Goal: Task Accomplishment & Management: Manage account settings

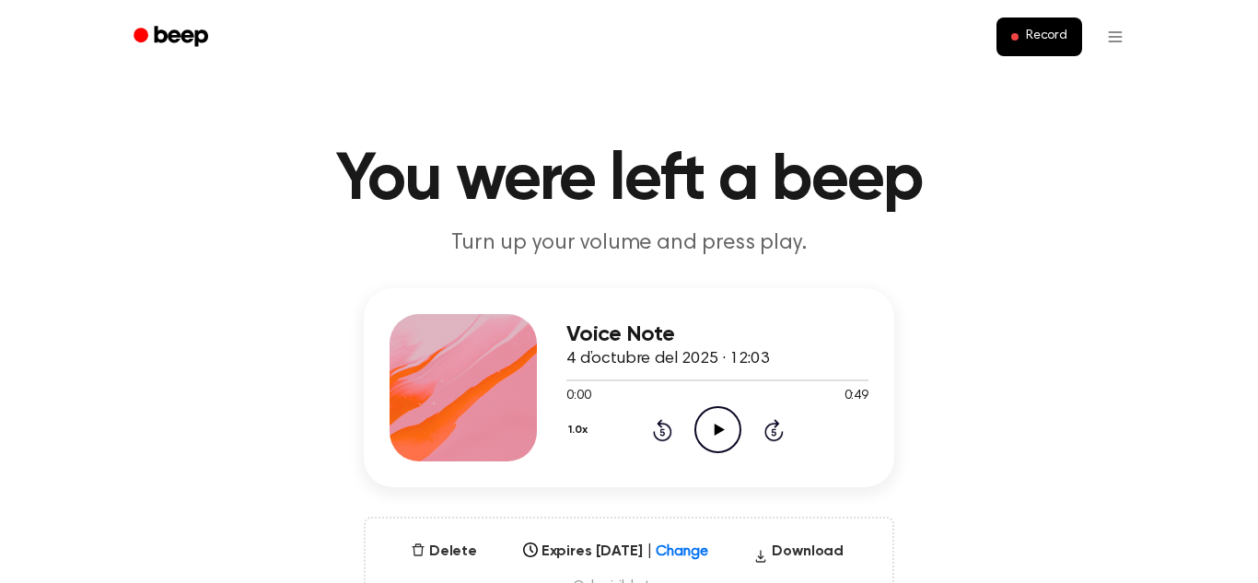
click at [719, 421] on icon "Play Audio" at bounding box center [718, 429] width 47 height 47
click at [719, 421] on icon "Pause Audio" at bounding box center [718, 429] width 47 height 47
click at [726, 430] on icon "Play Audio" at bounding box center [718, 429] width 47 height 47
click at [724, 438] on icon "Pause Audio" at bounding box center [718, 429] width 47 height 47
click at [720, 432] on icon at bounding box center [719, 430] width 10 height 12
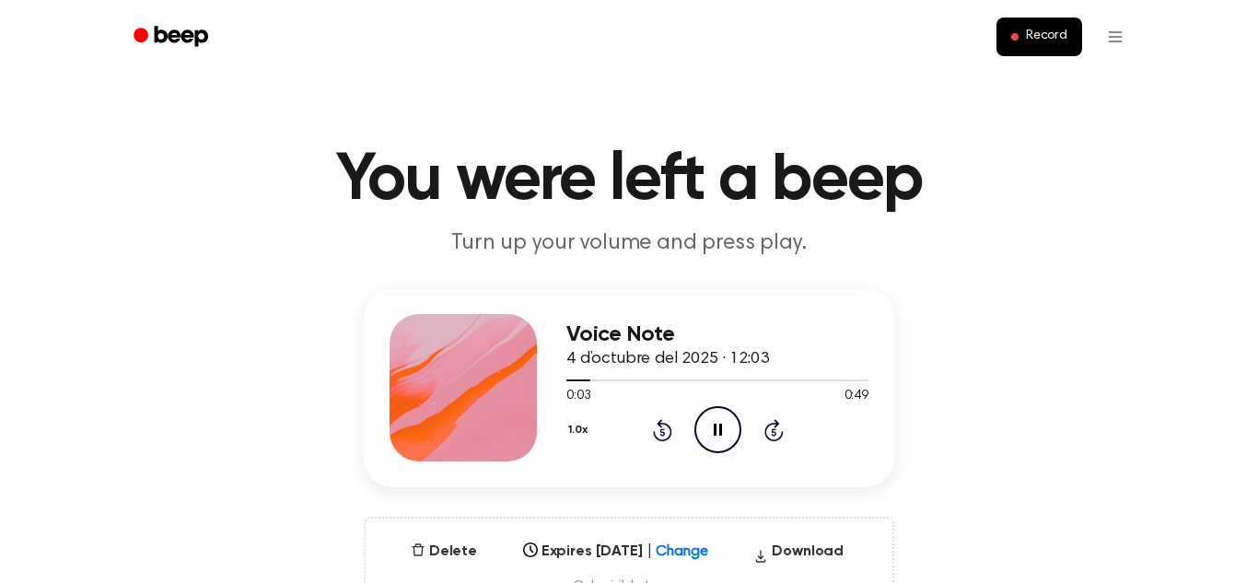
drag, startPoint x: 590, startPoint y: 386, endPoint x: 559, endPoint y: 382, distance: 30.6
click at [559, 382] on div "Voice Note 4 d’octubre del 2025 · 12:03 0:03 0:49 Your browser does not support…" at bounding box center [629, 387] width 531 height 199
click at [568, 382] on div at bounding box center [718, 379] width 302 height 15
click at [567, 380] on div at bounding box center [579, 381] width 24 height 2
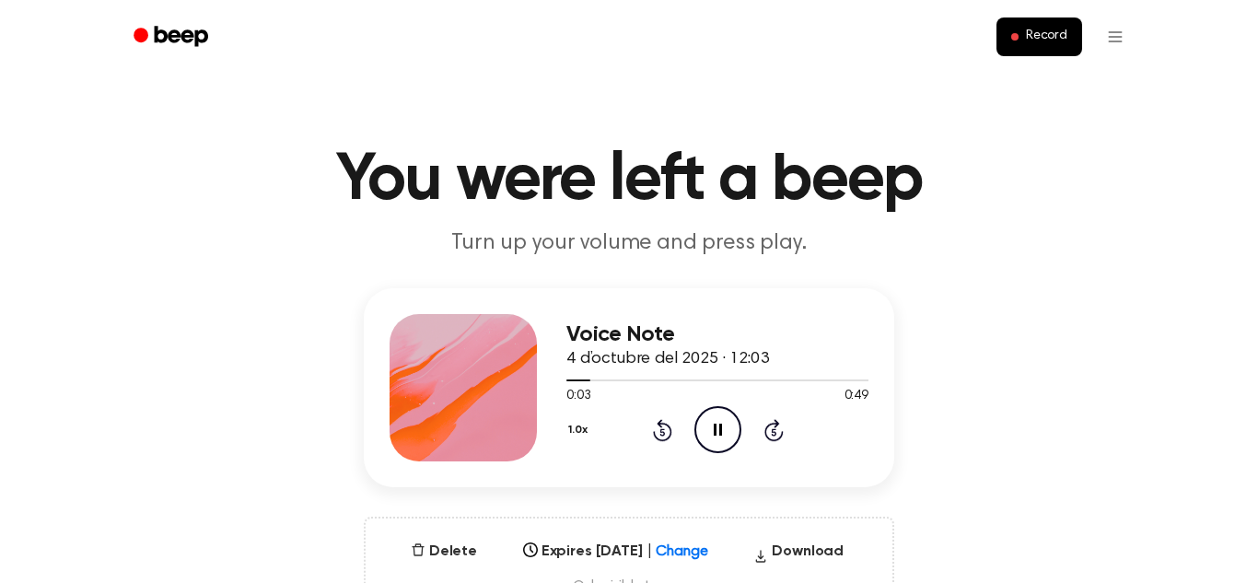
click at [725, 432] on icon "Pause Audio" at bounding box center [718, 429] width 47 height 47
click at [725, 432] on icon "Play Audio" at bounding box center [718, 429] width 47 height 47
click at [767, 427] on icon at bounding box center [774, 430] width 19 height 22
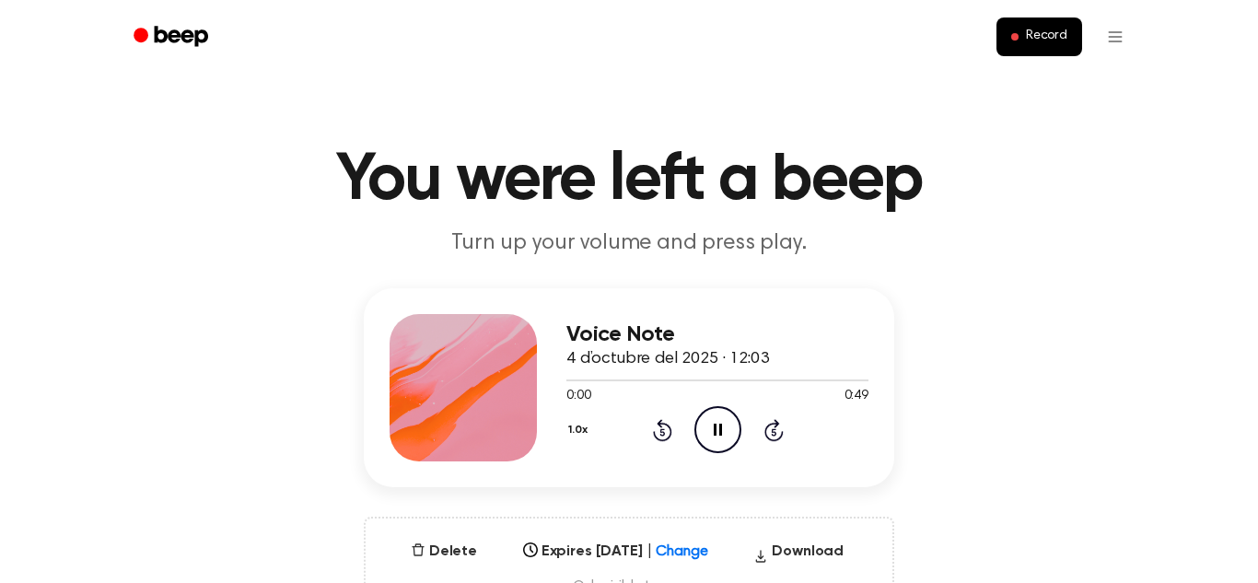
click at [712, 428] on icon "Pause Audio" at bounding box center [718, 429] width 47 height 47
click at [712, 428] on icon "Play Audio" at bounding box center [718, 429] width 47 height 47
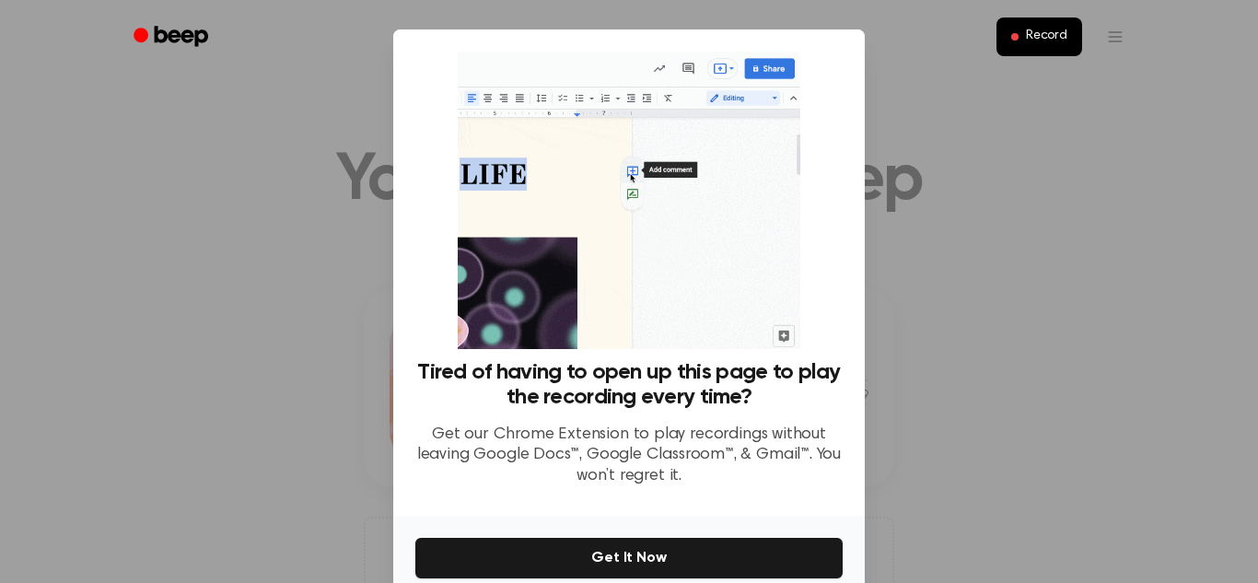
click at [960, 258] on div at bounding box center [629, 291] width 1258 height 583
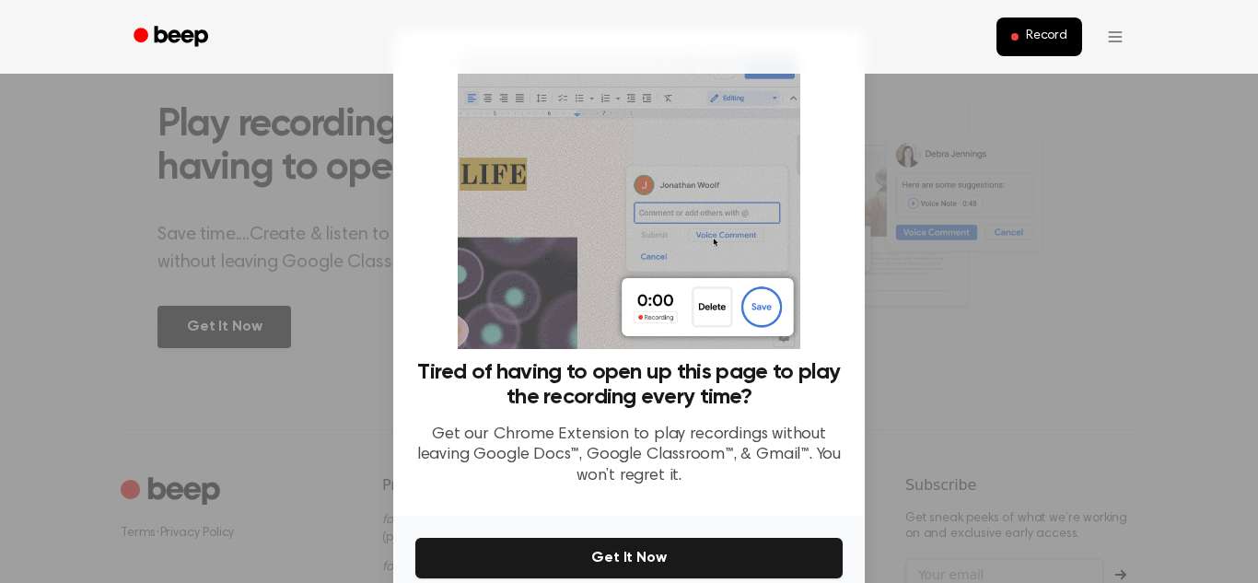
scroll to position [757, 0]
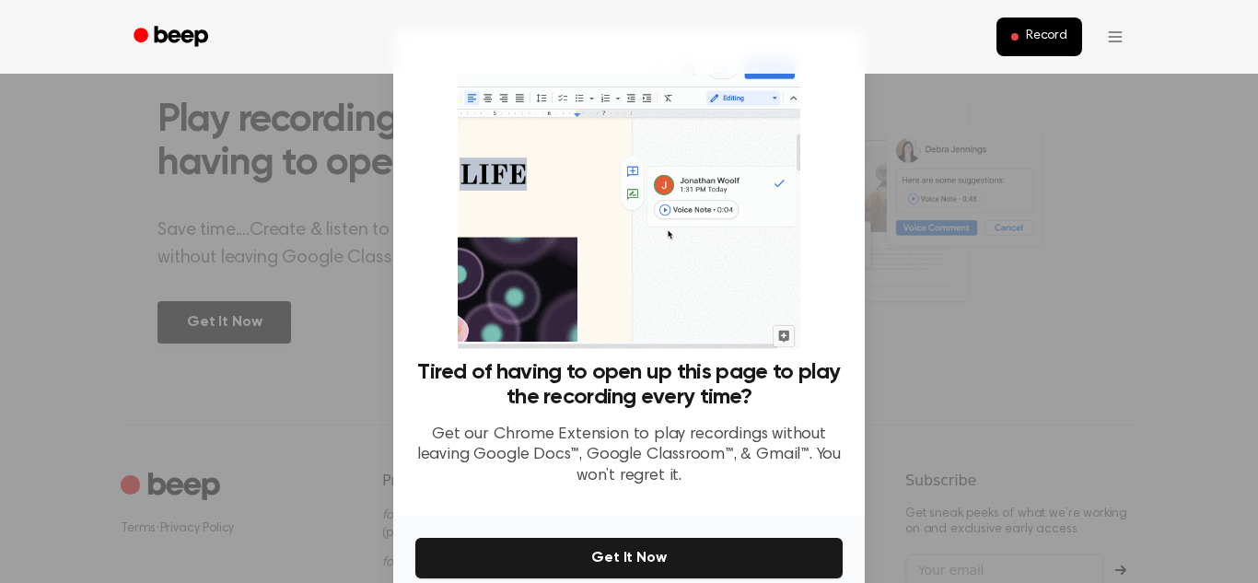
click at [361, 528] on div at bounding box center [629, 291] width 1258 height 583
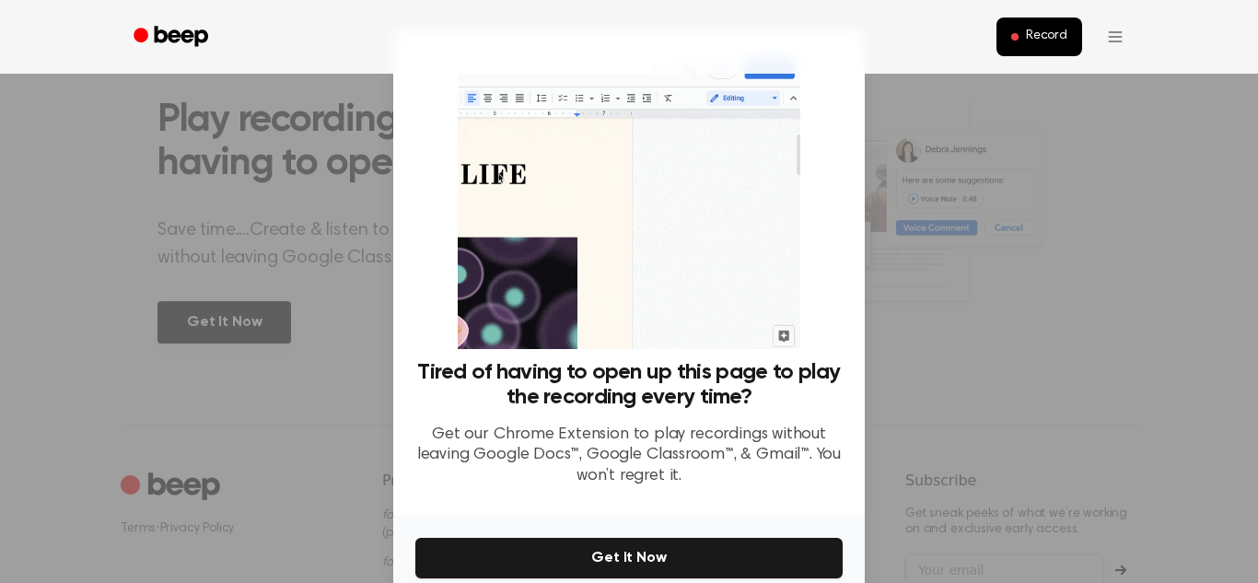
click at [845, 60] on div "Record" at bounding box center [629, 37] width 1017 height 74
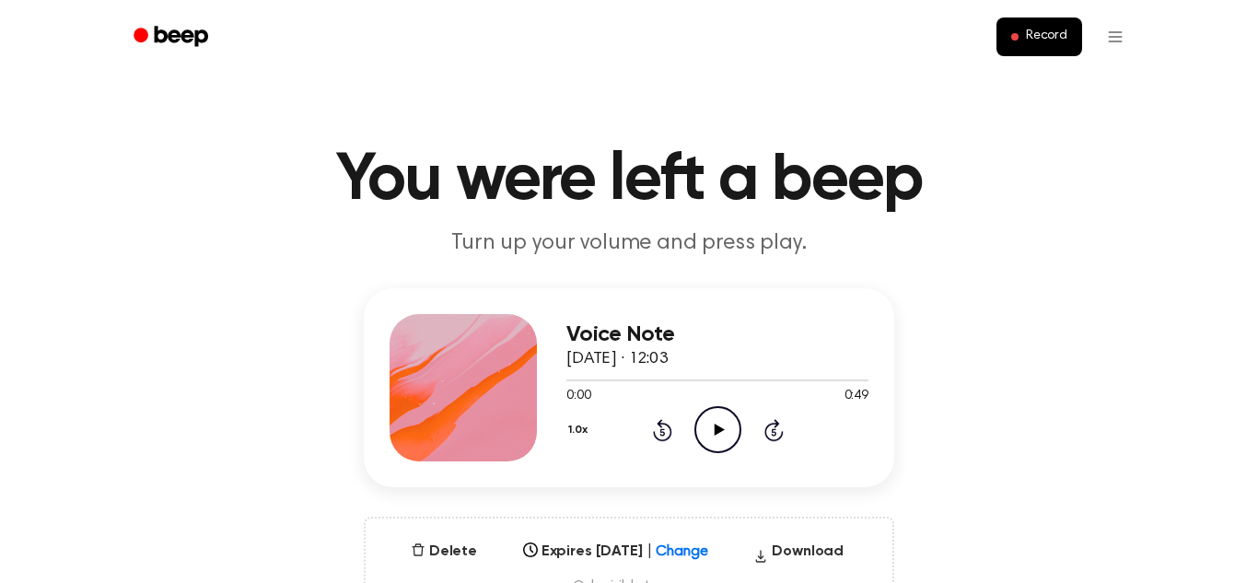
click at [724, 432] on icon "Play Audio" at bounding box center [718, 429] width 47 height 47
click at [820, 550] on button "Download" at bounding box center [798, 555] width 105 height 29
click at [720, 431] on icon at bounding box center [719, 430] width 10 height 12
click at [452, 554] on button "Delete" at bounding box center [444, 552] width 81 height 22
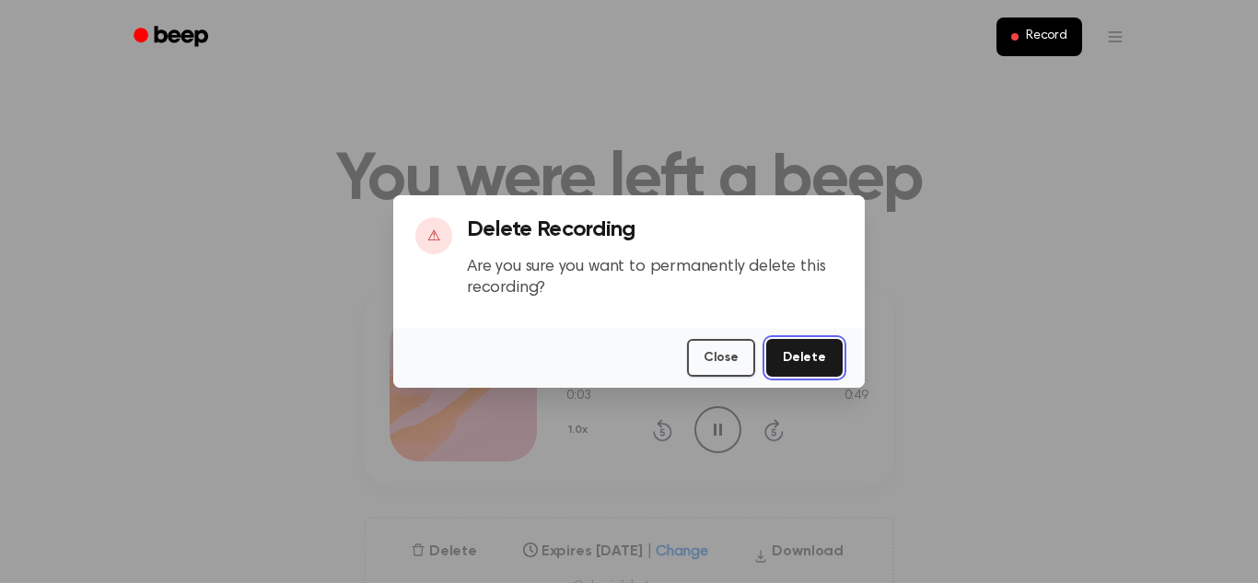
click at [798, 366] on button "Delete" at bounding box center [804, 358] width 76 height 38
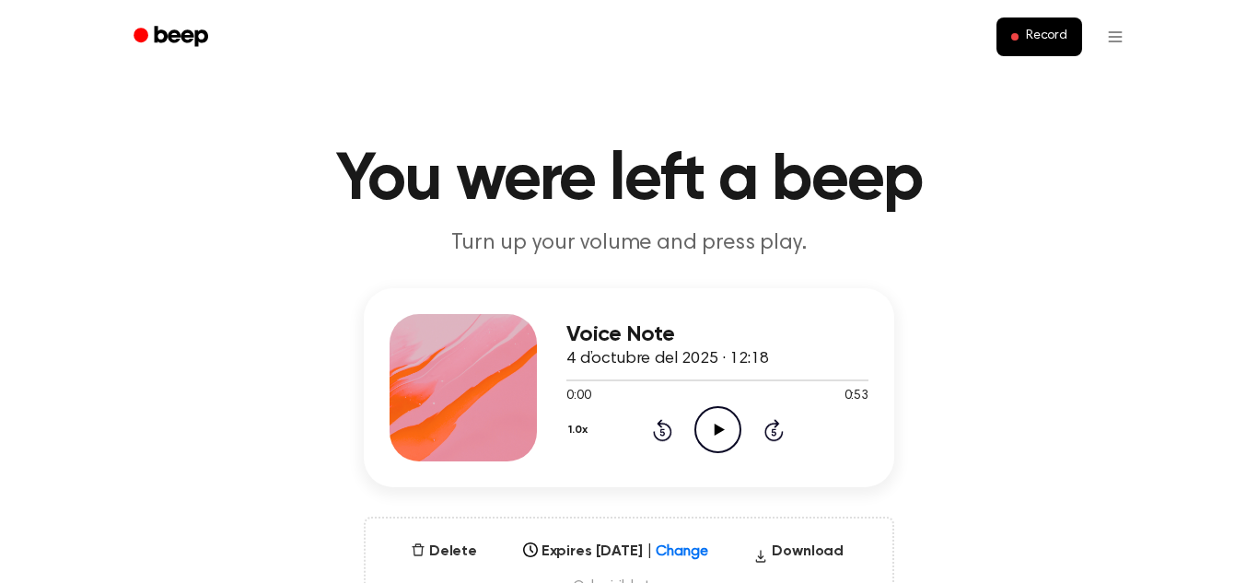
click at [714, 437] on icon "Play Audio" at bounding box center [718, 429] width 47 height 47
click at [837, 510] on div "Voice Note 4 d’octubre del 2025 · 12:18 0:03 0:53 Your browser does not support…" at bounding box center [629, 454] width 1214 height 332
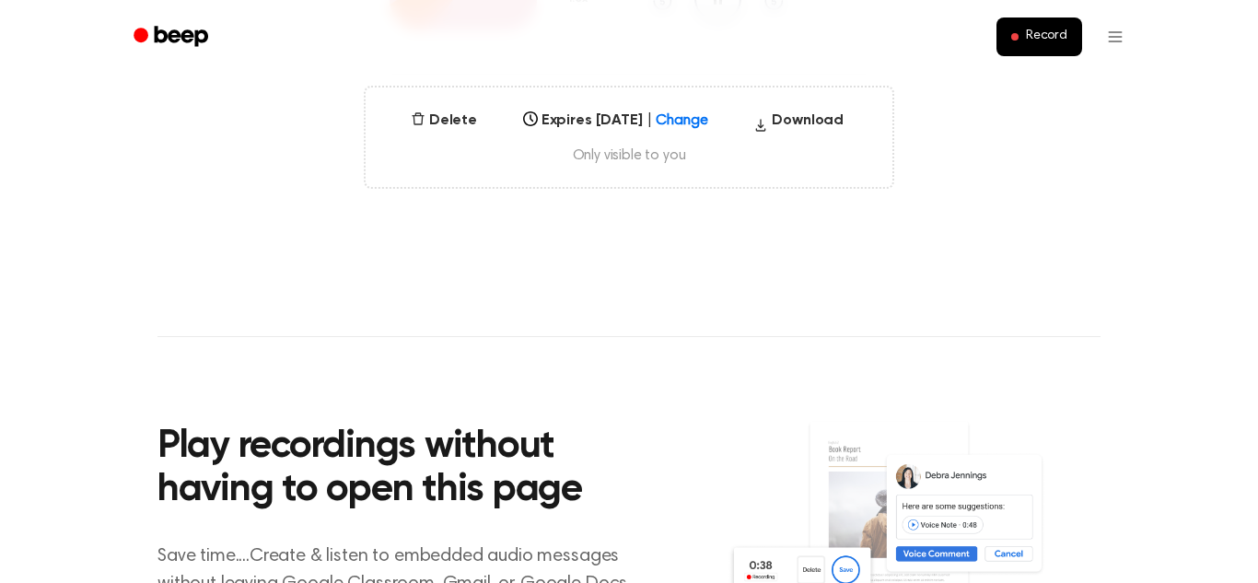
scroll to position [440, 0]
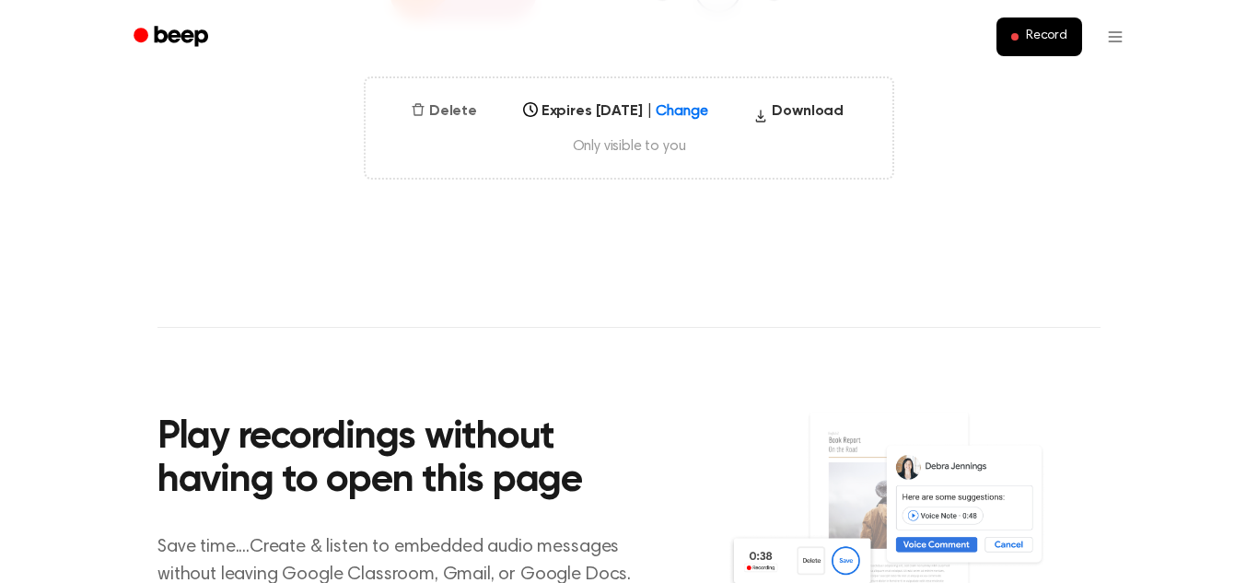
click at [449, 116] on button "Delete" at bounding box center [444, 111] width 81 height 22
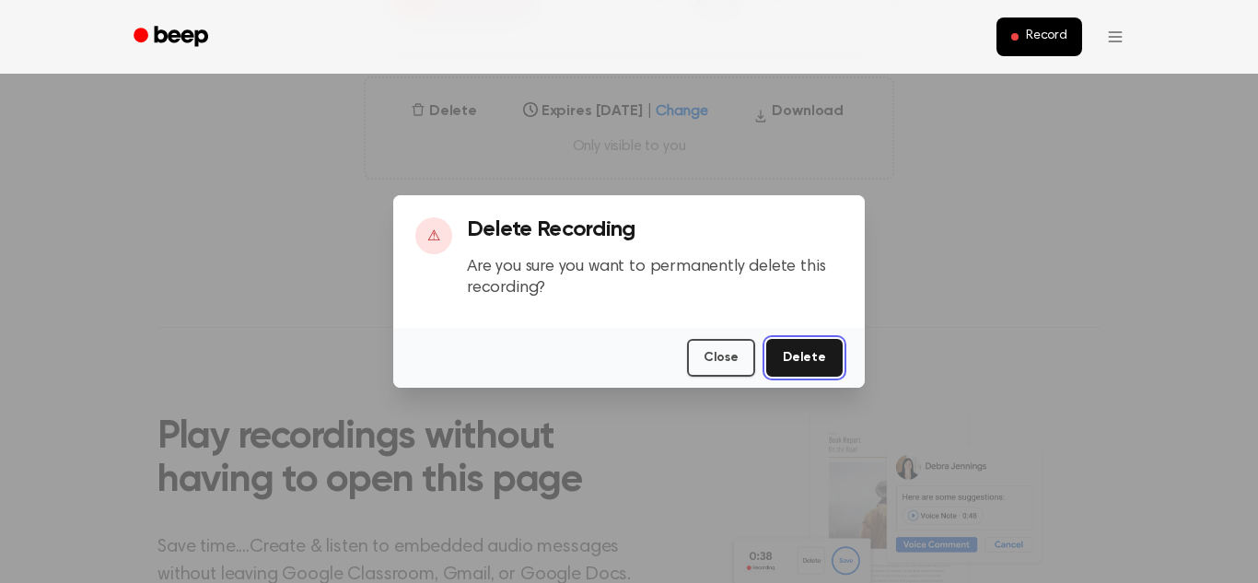
click at [825, 368] on button "Delete" at bounding box center [804, 358] width 76 height 38
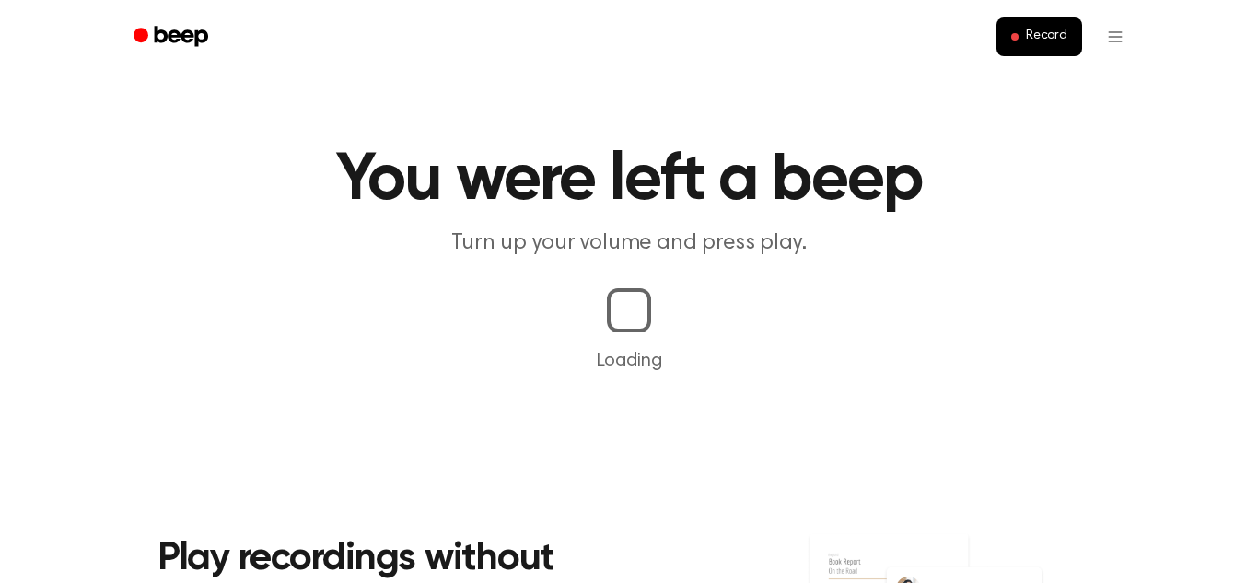
scroll to position [440, 0]
